Goal: Transaction & Acquisition: Purchase product/service

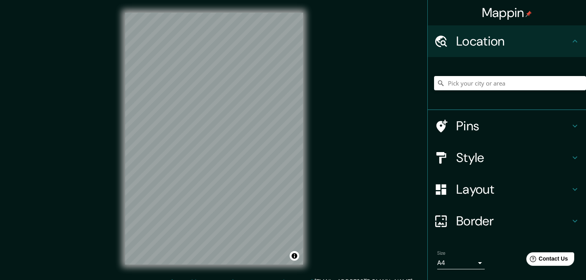
click at [305, 54] on div "© Mapbox © OpenStreetMap Improve this map" at bounding box center [214, 138] width 204 height 277
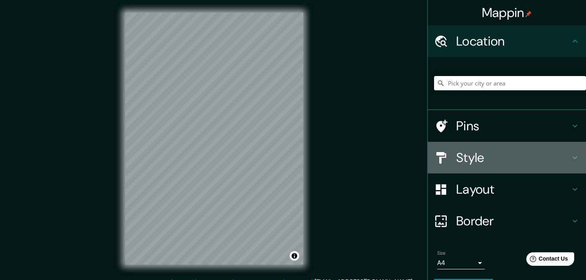
click at [474, 161] on h4 "Style" at bounding box center [514, 158] width 114 height 16
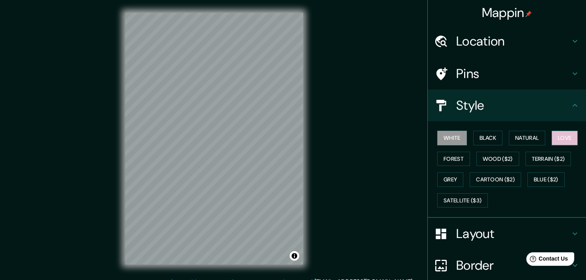
click at [558, 137] on button "Love" at bounding box center [565, 138] width 26 height 15
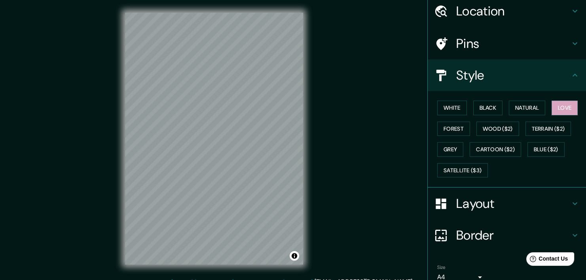
scroll to position [66, 0]
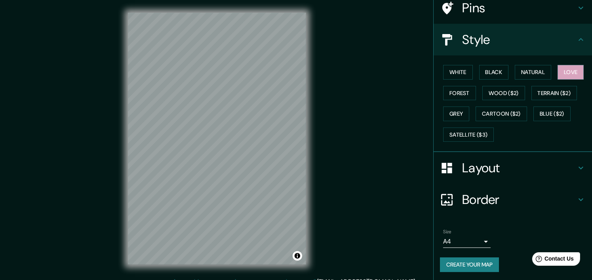
click at [459, 237] on body "Mappin Location Pins Style White Black Natural Love Forest Wood ($2) Terrain ($…" at bounding box center [296, 140] width 592 height 280
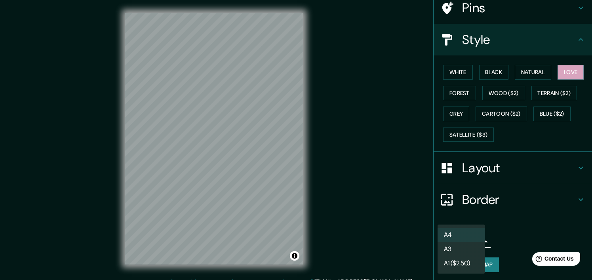
click at [454, 247] on li "A3" at bounding box center [462, 249] width 48 height 14
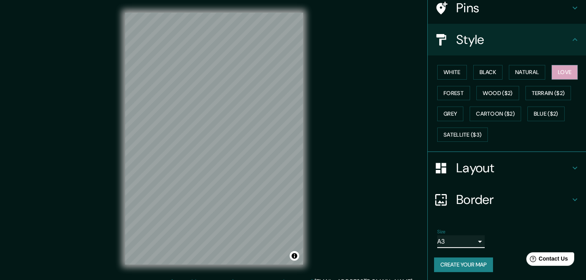
scroll to position [10, 0]
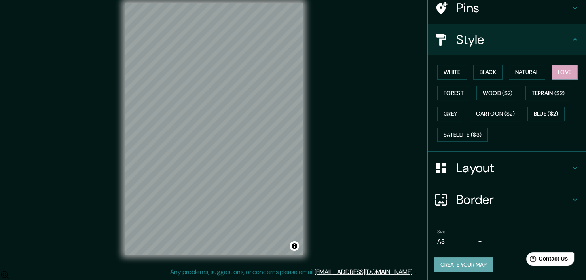
click at [469, 263] on button "Create your map" at bounding box center [463, 264] width 59 height 15
click at [469, 263] on div "Create your map" at bounding box center [507, 264] width 146 height 15
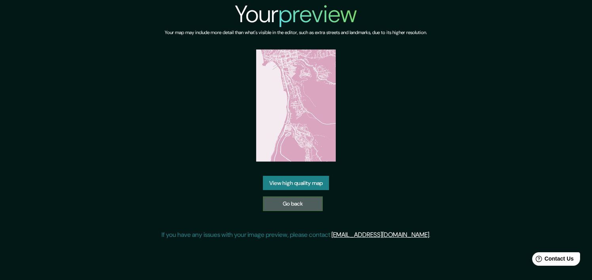
click at [291, 204] on link "Go back" at bounding box center [293, 203] width 60 height 15
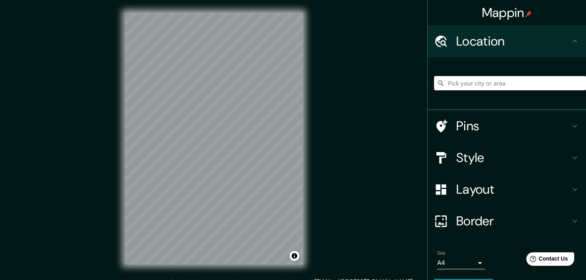
click at [478, 162] on h4 "Style" at bounding box center [514, 158] width 114 height 16
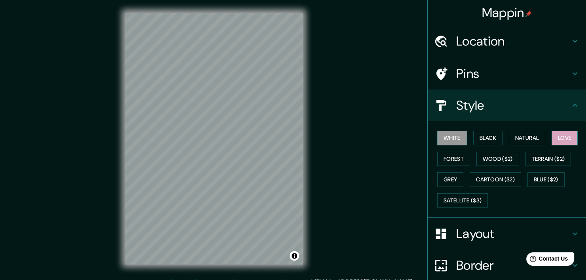
click at [553, 137] on button "Love" at bounding box center [565, 138] width 26 height 15
click at [415, 217] on div "Mappin Location Pins Style White Black Natural Love Forest Wood ($2) Terrain ($…" at bounding box center [293, 145] width 586 height 290
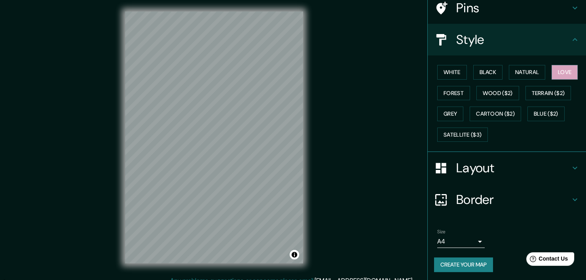
scroll to position [10, 0]
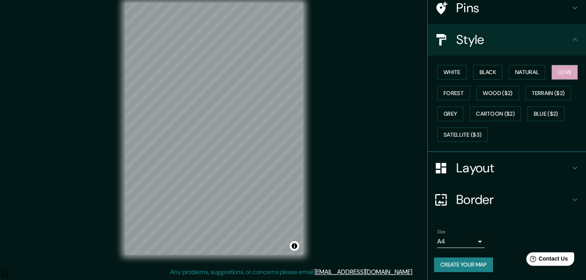
click at [454, 242] on body "Mappin Location Pins Style White Black Natural Love Forest Wood ($2) Terrain ($…" at bounding box center [293, 130] width 586 height 280
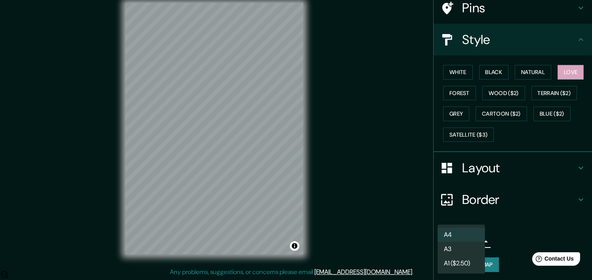
click at [455, 249] on li "A3" at bounding box center [462, 249] width 48 height 14
type input "a4"
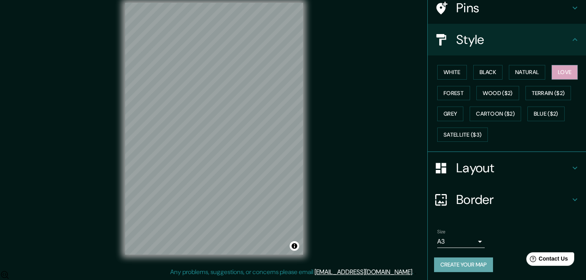
click at [453, 265] on button "Create your map" at bounding box center [463, 264] width 59 height 15
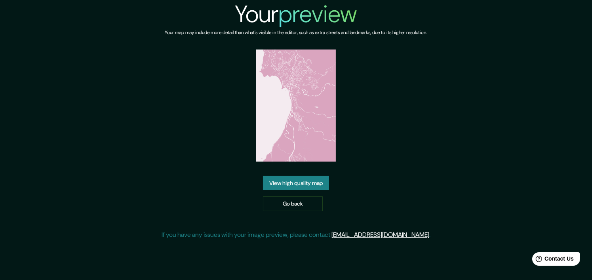
click at [285, 187] on link "View high quality map" at bounding box center [296, 183] width 66 height 15
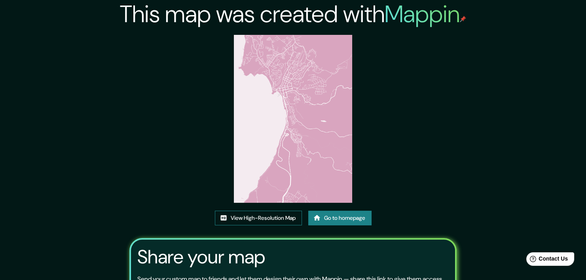
click at [270, 219] on link "View High-Resolution Map" at bounding box center [258, 218] width 87 height 15
